Goal: Transaction & Acquisition: Purchase product/service

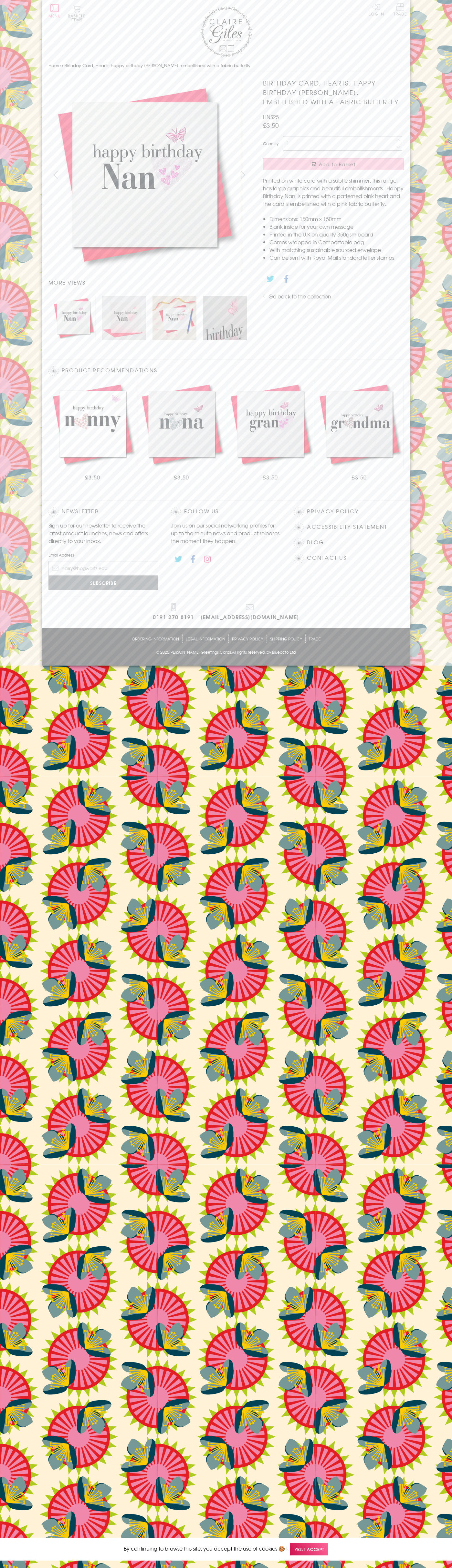
click at [333, 164] on span "Add to Basket" at bounding box center [337, 164] width 37 height 6
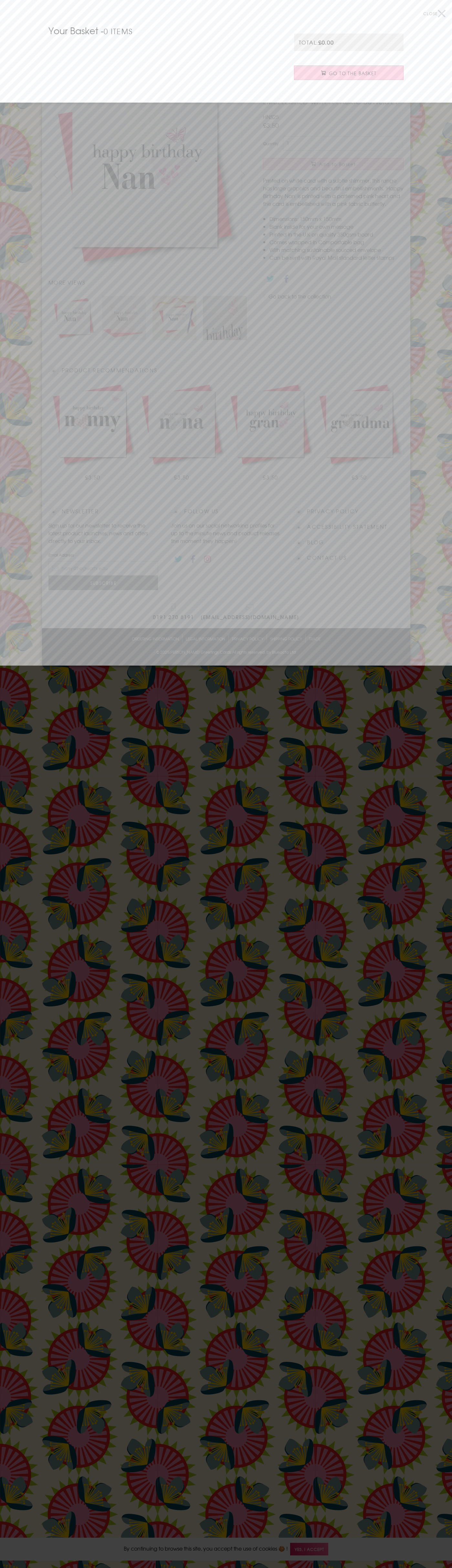
click at [349, 73] on span "Go to the Basket" at bounding box center [352, 73] width 47 height 6
